Goal: Task Accomplishment & Management: Use online tool/utility

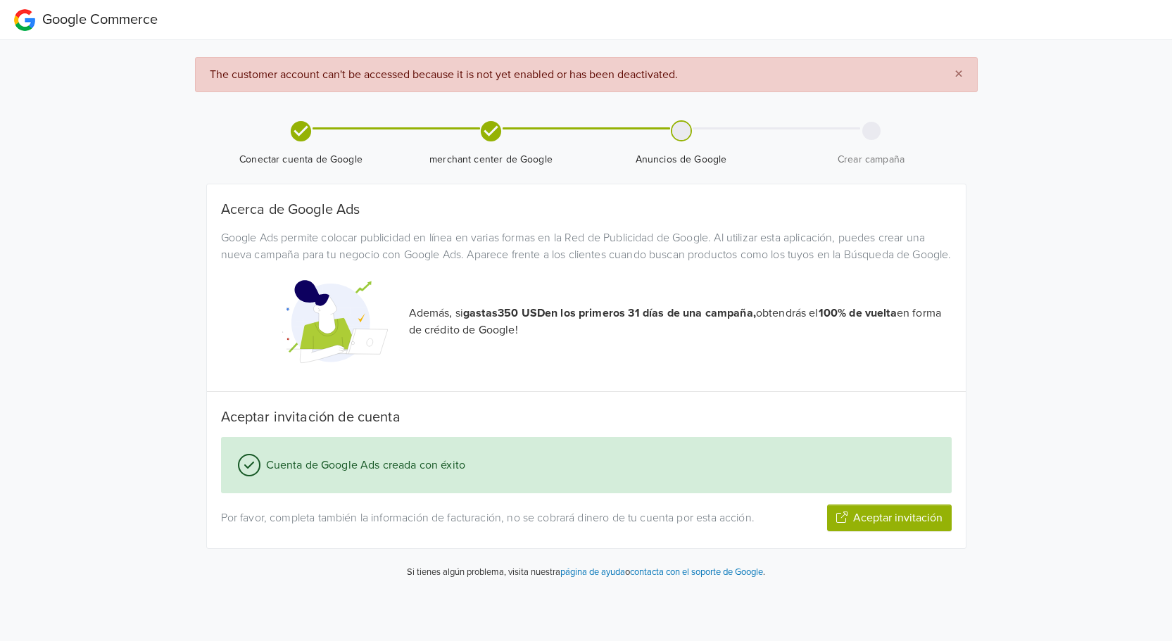
click at [961, 77] on span "×" at bounding box center [958, 74] width 8 height 20
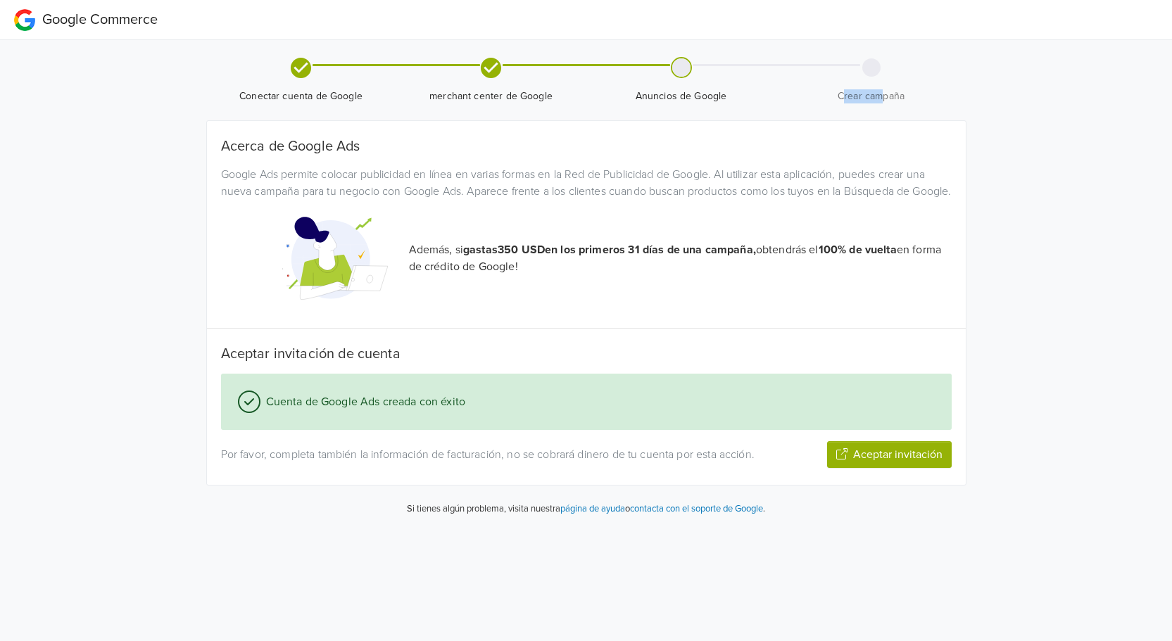
drag, startPoint x: 883, startPoint y: 82, endPoint x: 779, endPoint y: 80, distance: 103.5
click at [837, 82] on span "Crear campaña" at bounding box center [871, 90] width 179 height 25
click at [302, 75] on icon at bounding box center [301, 67] width 20 height 20
